Goal: Task Accomplishment & Management: Manage account settings

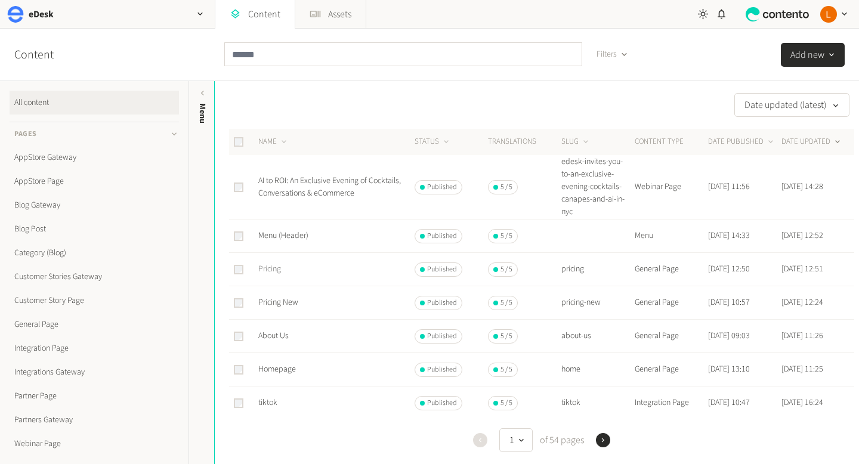
click at [268, 274] on link "Pricing" at bounding box center [269, 269] width 23 height 12
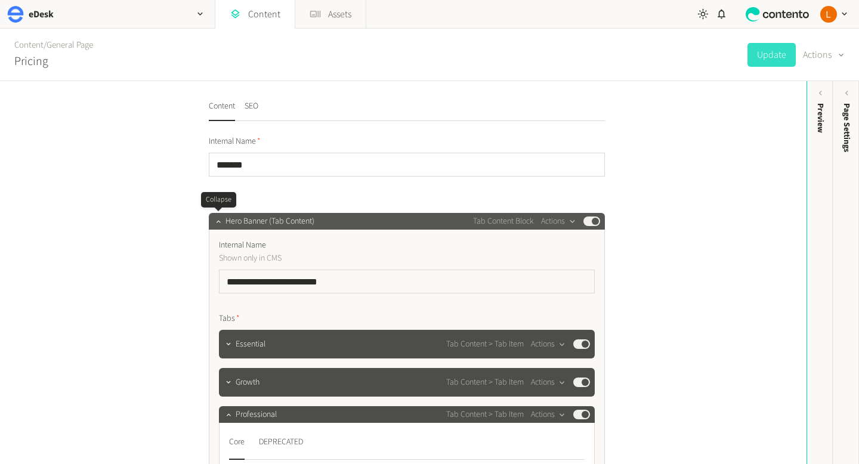
click at [224, 224] on div at bounding box center [218, 221] width 14 height 17
click at [221, 223] on icon "button" at bounding box center [218, 221] width 8 height 8
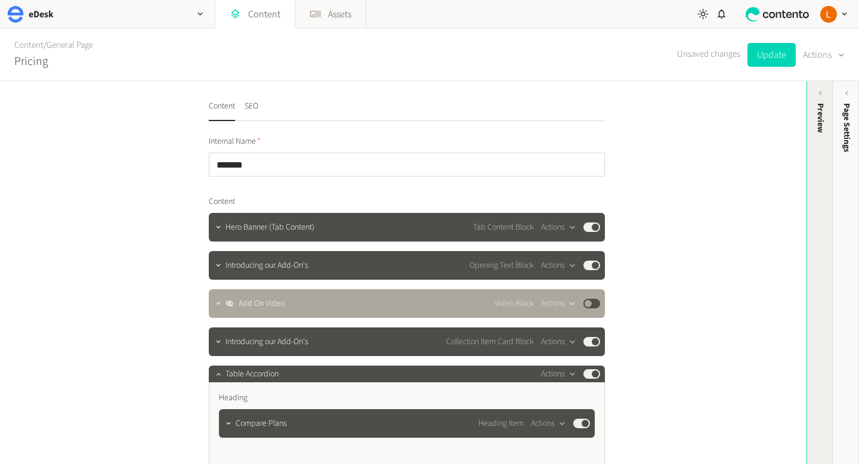
click at [822, 118] on div "Preview" at bounding box center [820, 118] width 13 height 30
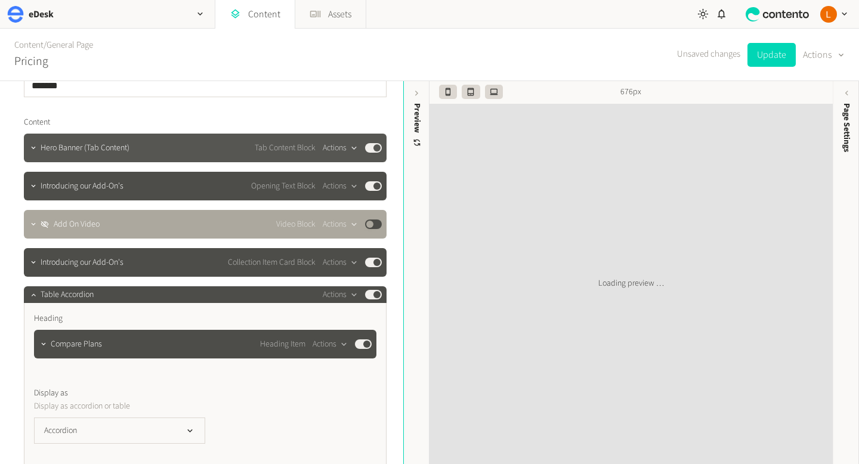
scroll to position [81, 0]
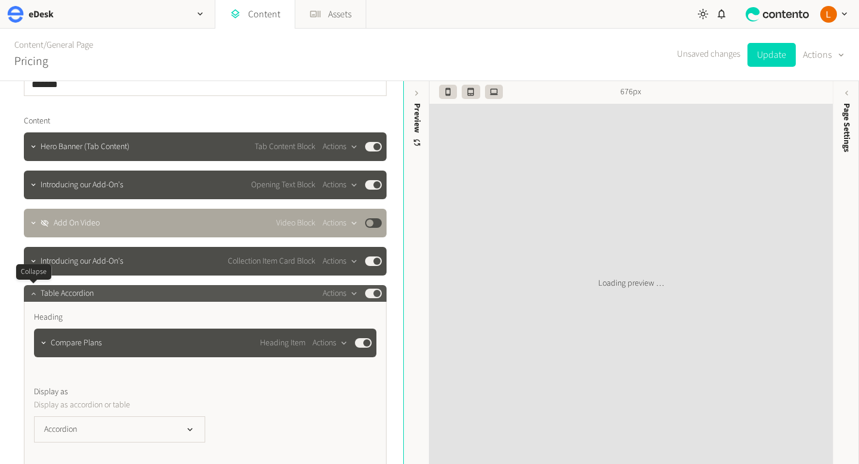
click at [36, 291] on icon "button" at bounding box center [33, 293] width 8 height 8
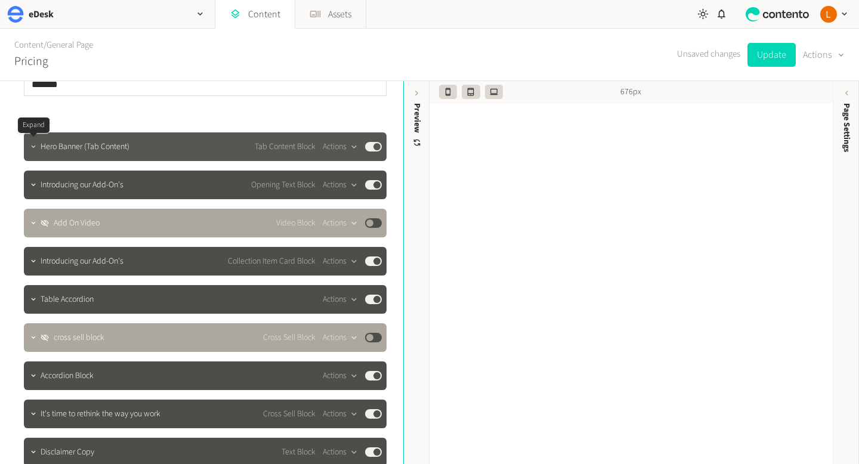
click at [35, 147] on icon "button" at bounding box center [33, 147] width 8 height 8
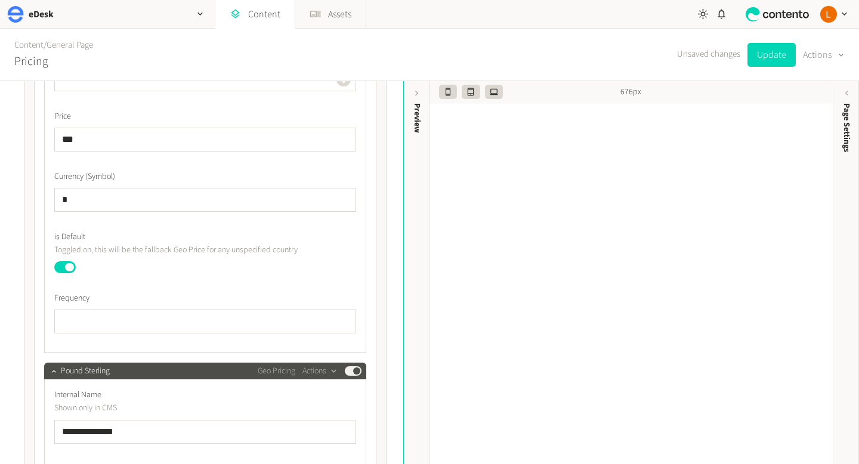
scroll to position [2694, 0]
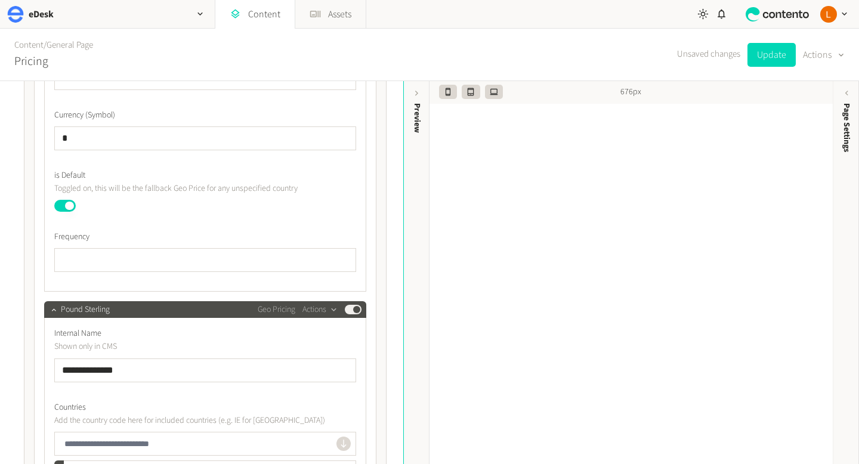
click at [70, 206] on button "Published" at bounding box center [64, 206] width 21 height 12
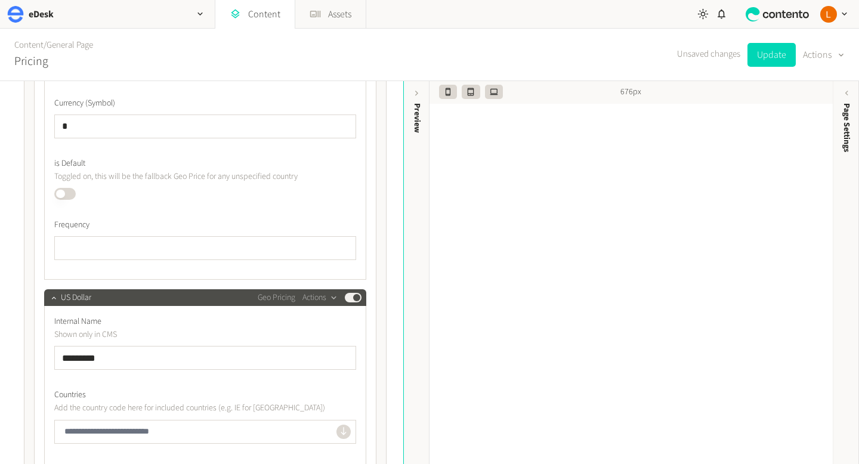
scroll to position [948, 0]
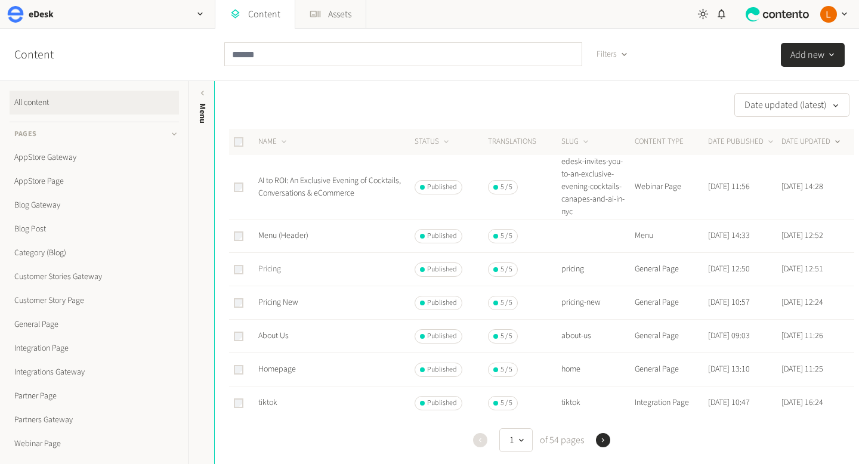
click at [275, 271] on link "Pricing" at bounding box center [269, 269] width 23 height 12
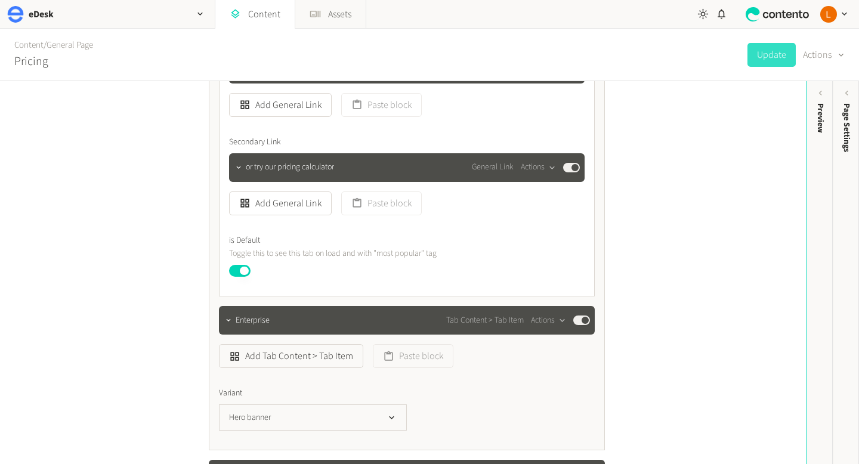
scroll to position [3736, 0]
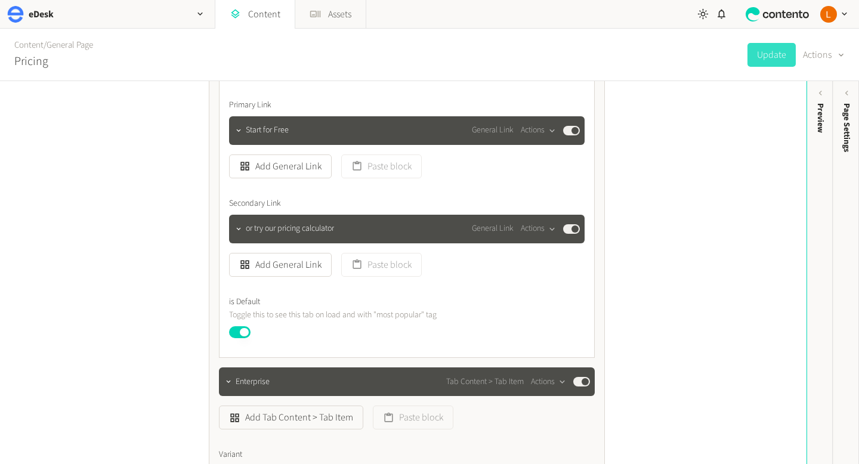
click at [246, 332] on button "Published" at bounding box center [239, 332] width 21 height 12
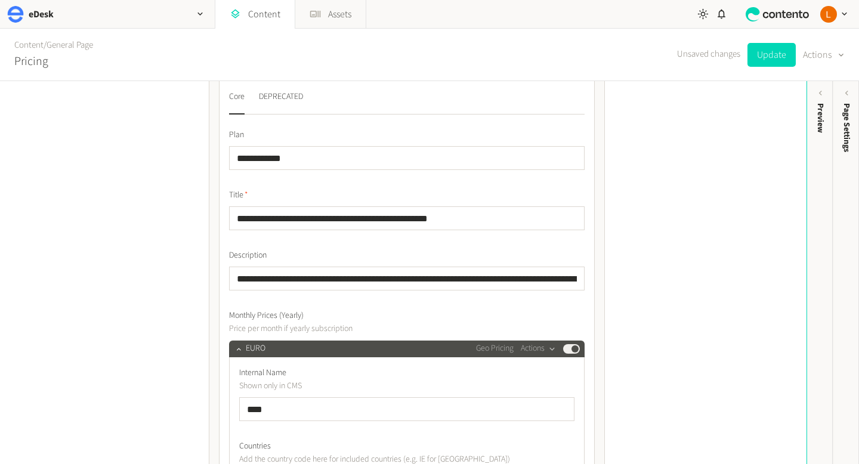
scroll to position [257, 0]
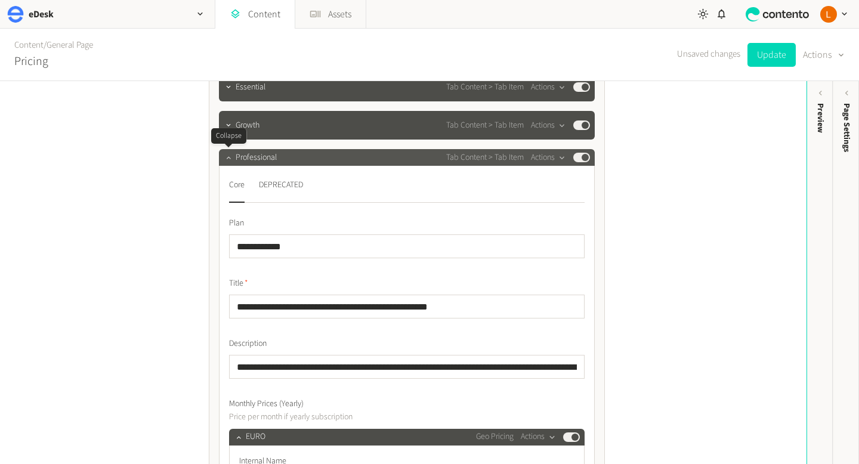
click at [230, 156] on icon "button" at bounding box center [228, 157] width 8 height 8
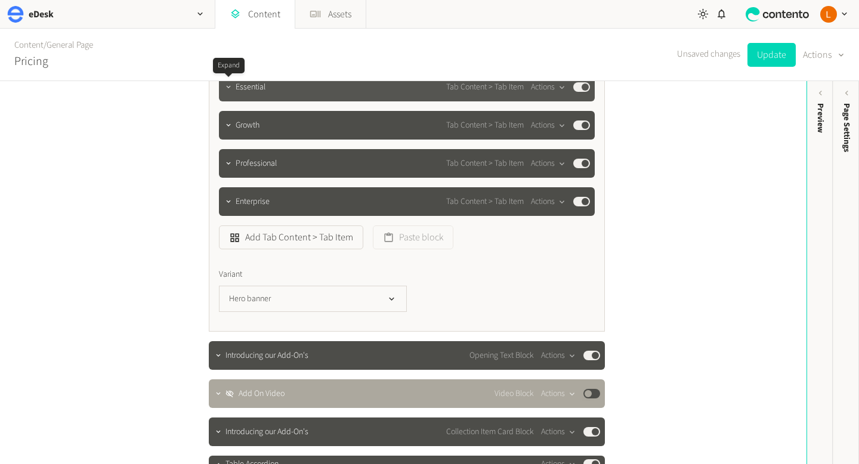
click at [230, 88] on icon "button" at bounding box center [228, 87] width 8 height 8
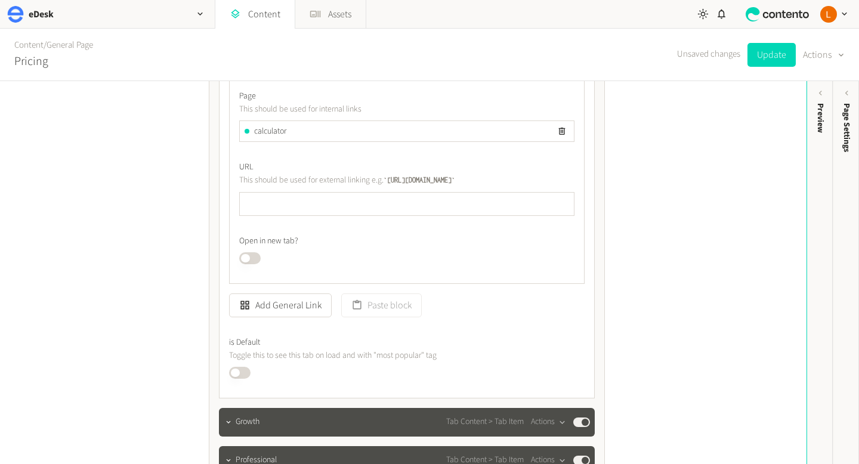
scroll to position [4111, 0]
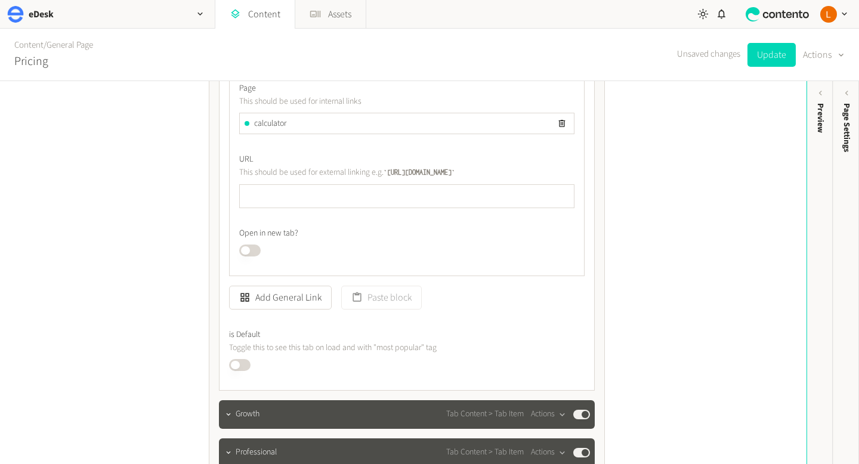
click at [236, 367] on button "Published" at bounding box center [239, 365] width 21 height 12
click at [774, 54] on button "Update" at bounding box center [772, 55] width 48 height 24
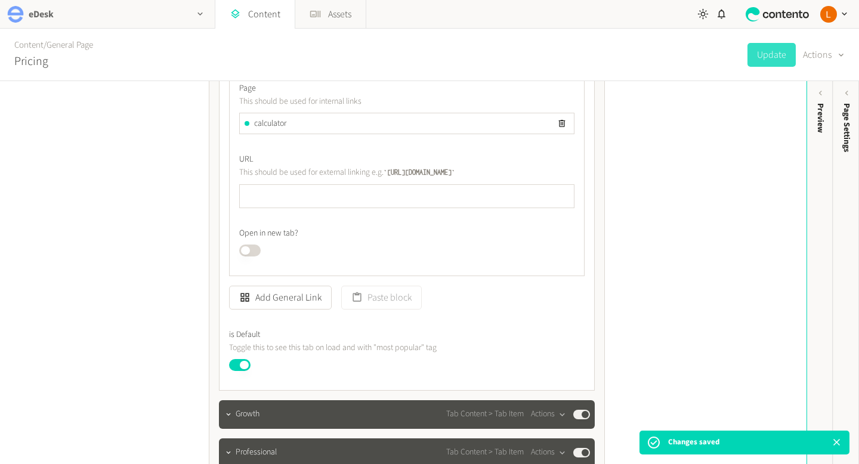
click at [201, 13] on icon "button" at bounding box center [199, 14] width 5 height 3
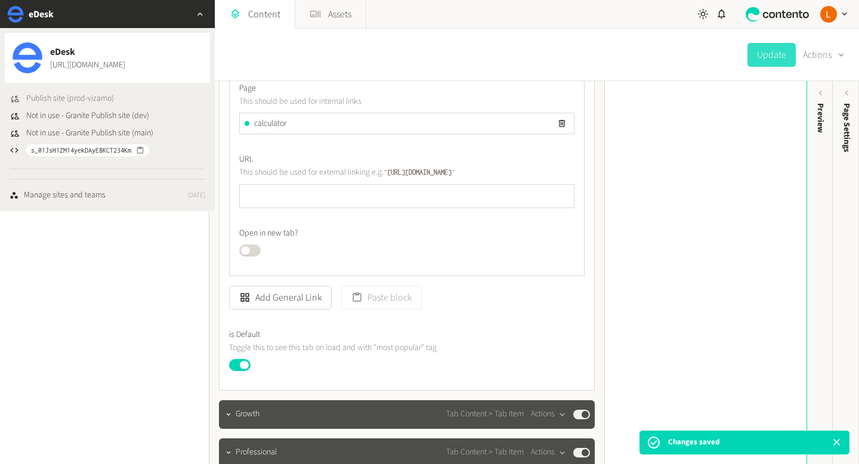
click at [82, 99] on span "Publish site (prod-vizamo)" at bounding box center [70, 98] width 88 height 13
